Goal: Transaction & Acquisition: Download file/media

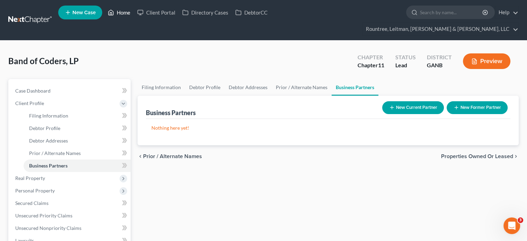
click at [116, 12] on link "Home" at bounding box center [118, 12] width 29 height 12
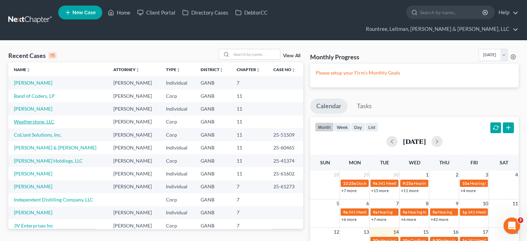
click at [33, 118] on link "Weatherstone, LLC" at bounding box center [34, 121] width 41 height 6
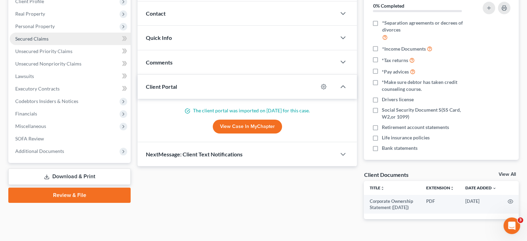
scroll to position [111, 0]
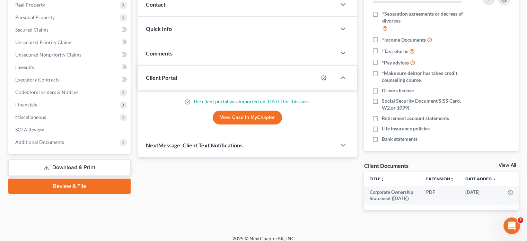
click at [80, 159] on link "Download & Print" at bounding box center [69, 167] width 122 height 16
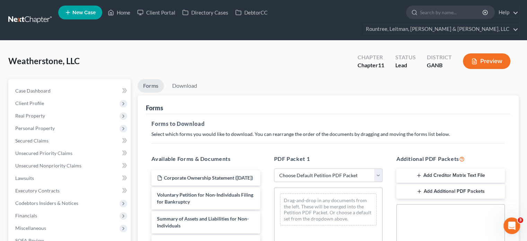
click at [461, 168] on button "Add Creditor Matrix Text File" at bounding box center [450, 175] width 108 height 15
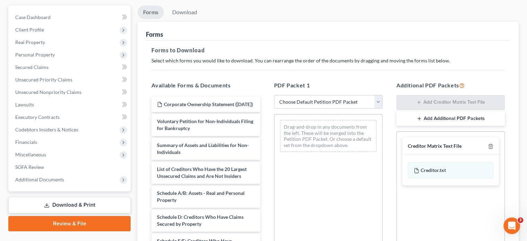
scroll to position [173, 0]
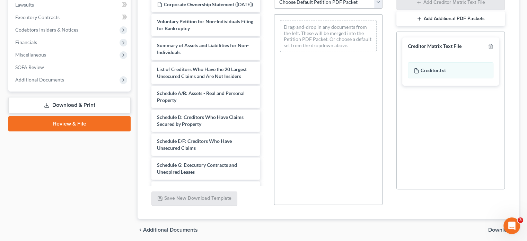
click at [496, 227] on span "Download" at bounding box center [500, 230] width 25 height 6
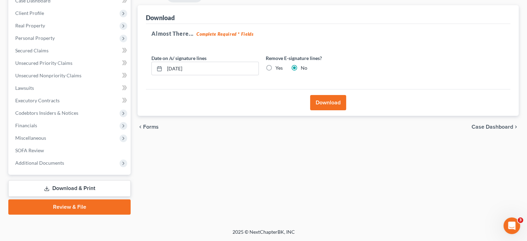
scroll to position [77, 0]
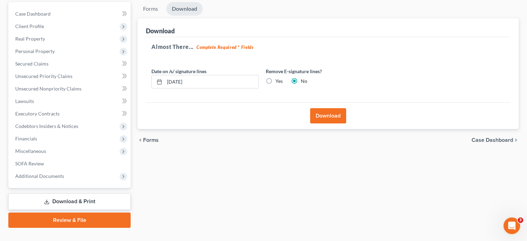
click at [323, 108] on button "Download" at bounding box center [328, 115] width 36 height 15
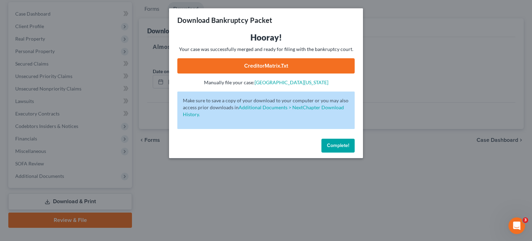
click at [264, 61] on link "CreditorMatrix.txt" at bounding box center [265, 65] width 177 height 15
click at [338, 147] on span "Complete!" at bounding box center [338, 145] width 22 height 6
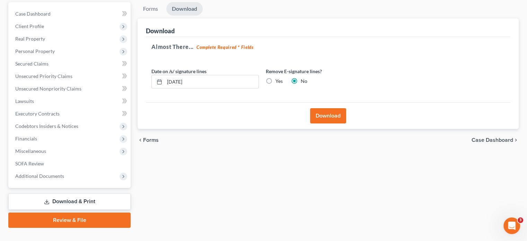
scroll to position [0, 0]
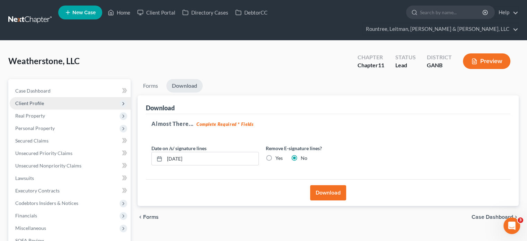
click at [31, 100] on span "Client Profile" at bounding box center [29, 103] width 29 height 6
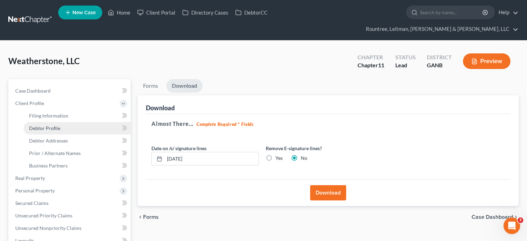
click at [50, 125] on span "Debtor Profile" at bounding box center [44, 128] width 31 height 6
